Goal: Contribute content: Add original content to the website for others to see

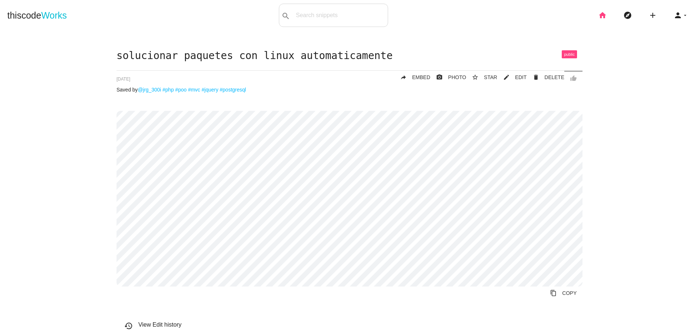
click at [598, 16] on icon "home" at bounding box center [602, 15] width 9 height 23
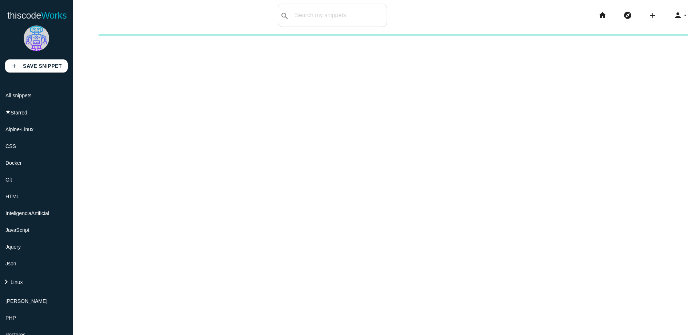
scroll to position [218, 0]
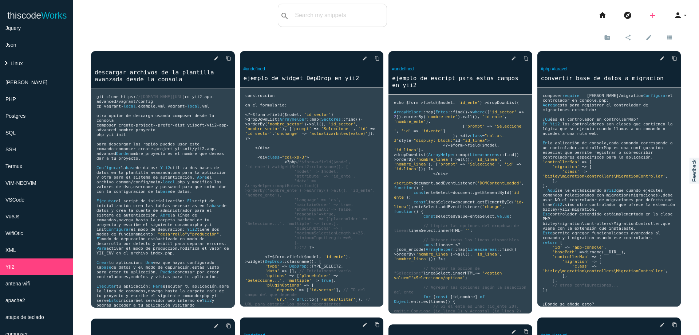
click at [648, 15] on icon "add" at bounding box center [652, 15] width 9 height 23
click at [654, 15] on link "code Snippet" at bounding box center [668, 13] width 51 height 18
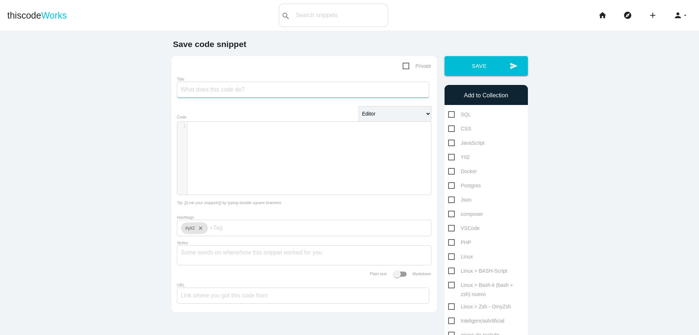
click at [307, 93] on input "Title" at bounding box center [303, 90] width 252 height 16
type input "url amigables en yii2"
click at [292, 149] on div "​ x 1 ​" at bounding box center [309, 164] width 265 height 84
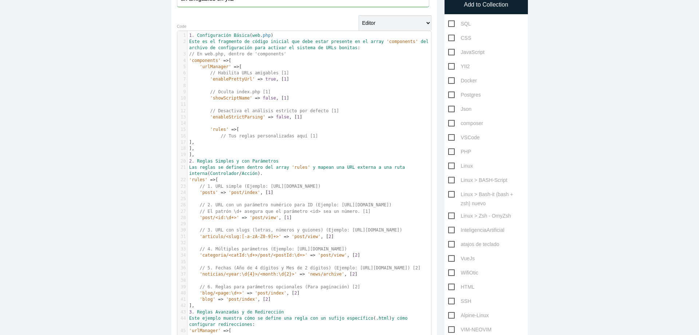
scroll to position [87, 0]
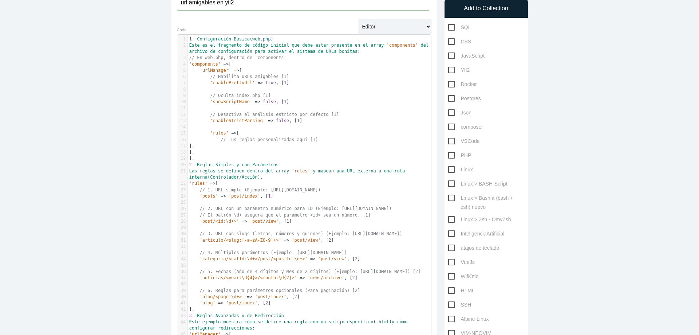
click at [449, 68] on span "YII2" at bounding box center [459, 70] width 22 height 9
click at [449, 68] on input "YII2" at bounding box center [450, 68] width 5 height 5
checkbox input "true"
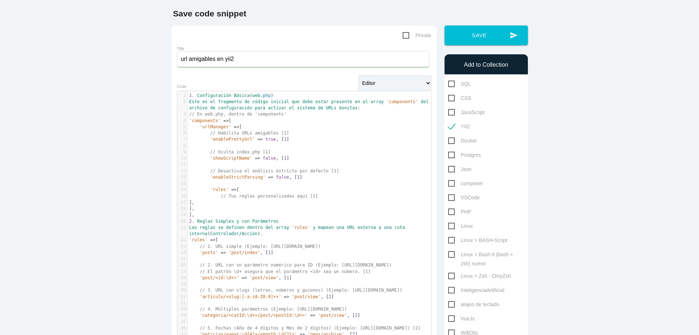
scroll to position [0, 0]
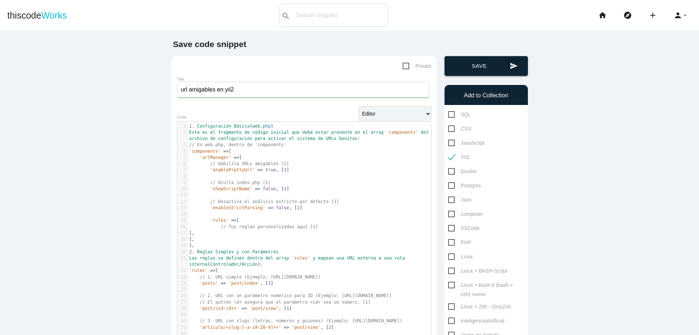
click at [487, 66] on button "send Save" at bounding box center [486, 66] width 83 height 20
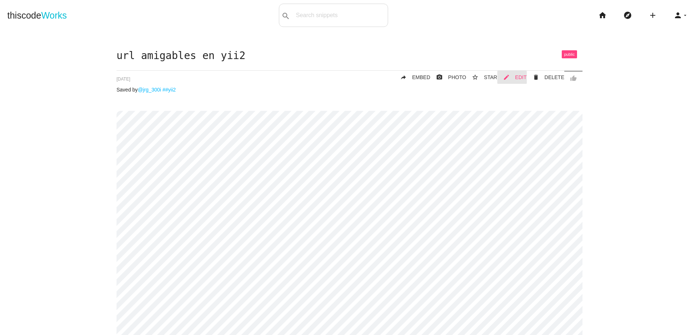
click at [524, 78] on span "EDIT" at bounding box center [521, 77] width 12 height 6
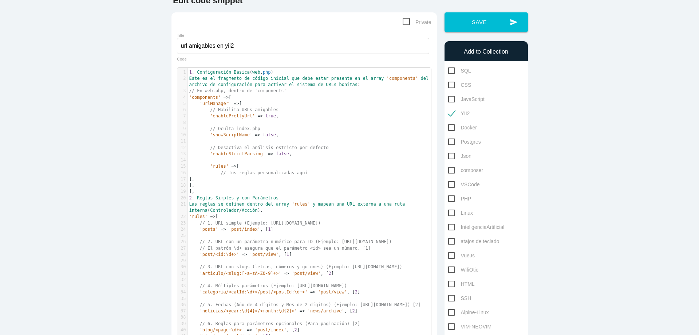
scroll to position [87, 0]
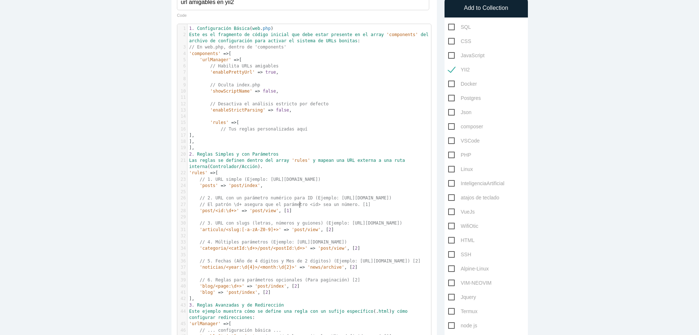
click at [298, 207] on pre "// El patrón \d+ asegura que el parámetro <id> sea un número. [1]" at bounding box center [311, 204] width 249 height 6
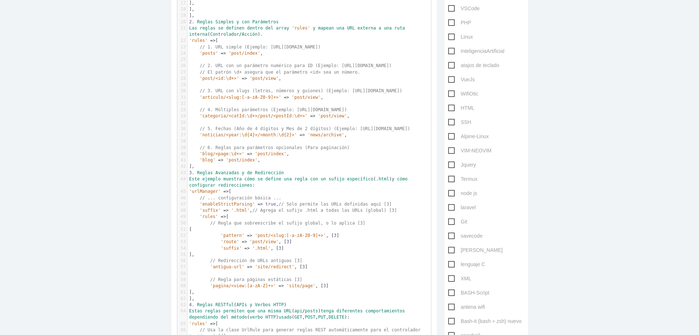
scroll to position [306, 0]
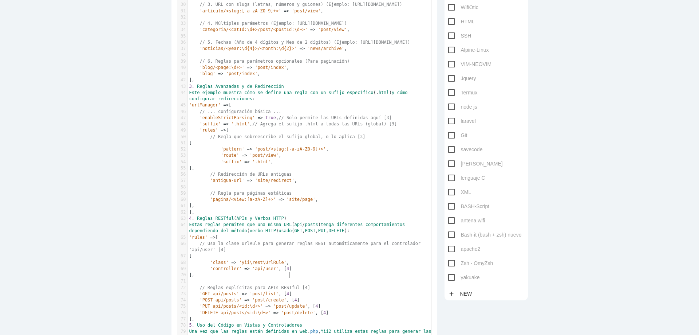
click at [293, 272] on pre "'controller' => 'api/user' , [ 4 ]" at bounding box center [311, 268] width 249 height 6
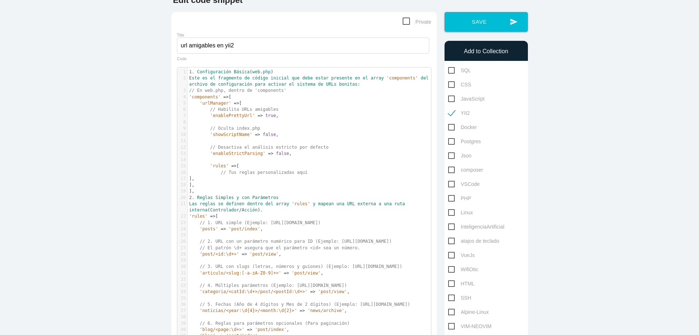
scroll to position [44, 0]
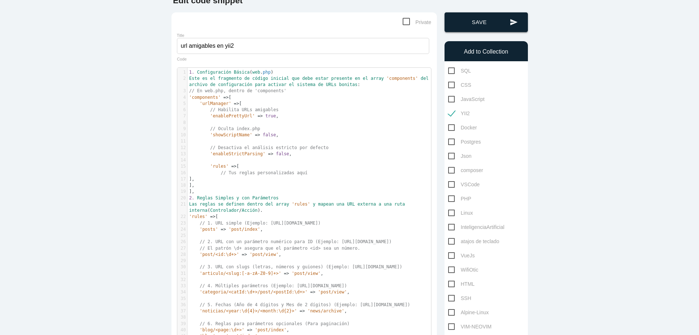
click at [487, 25] on button "send Save" at bounding box center [486, 22] width 83 height 20
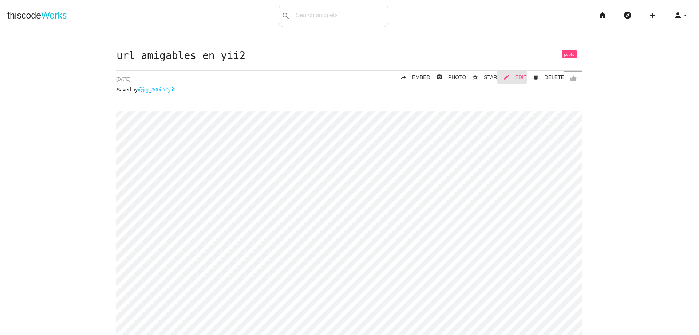
click at [513, 74] on link "mode_edit EDIT" at bounding box center [511, 77] width 29 height 13
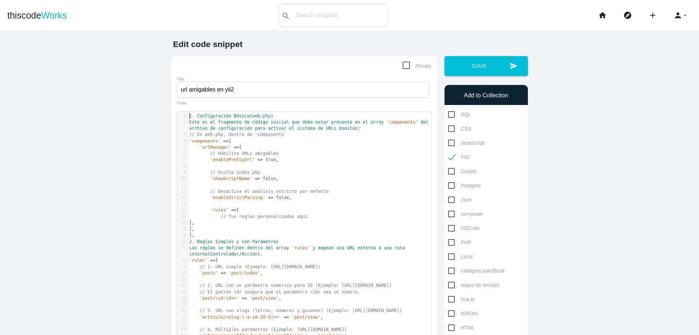
scroll to position [2, 0]
click at [187, 116] on pre "1. Configuración Básica ( web . php )" at bounding box center [311, 116] width 249 height 6
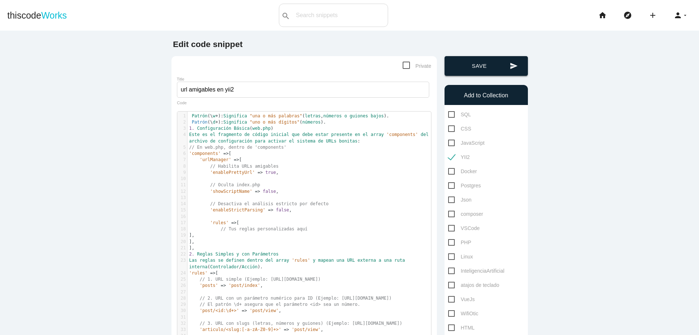
click at [492, 70] on button "send Save" at bounding box center [486, 66] width 83 height 20
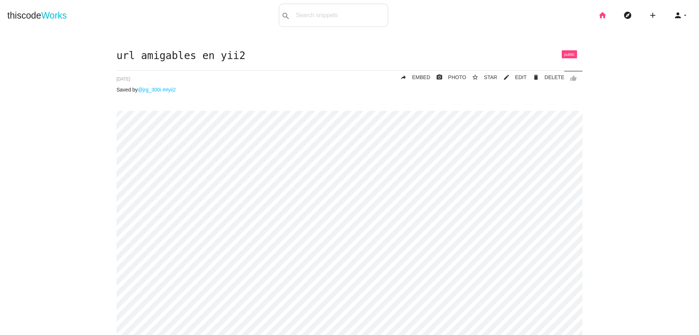
click at [599, 18] on icon "home" at bounding box center [602, 15] width 9 height 23
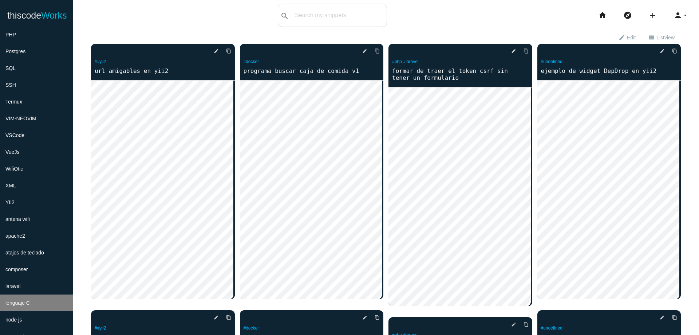
scroll to position [244, 0]
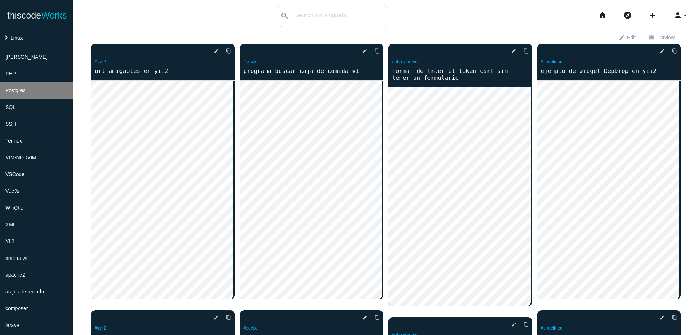
click at [33, 92] on li "Postgres" at bounding box center [36, 90] width 73 height 17
